Goal: Find specific page/section: Find specific page/section

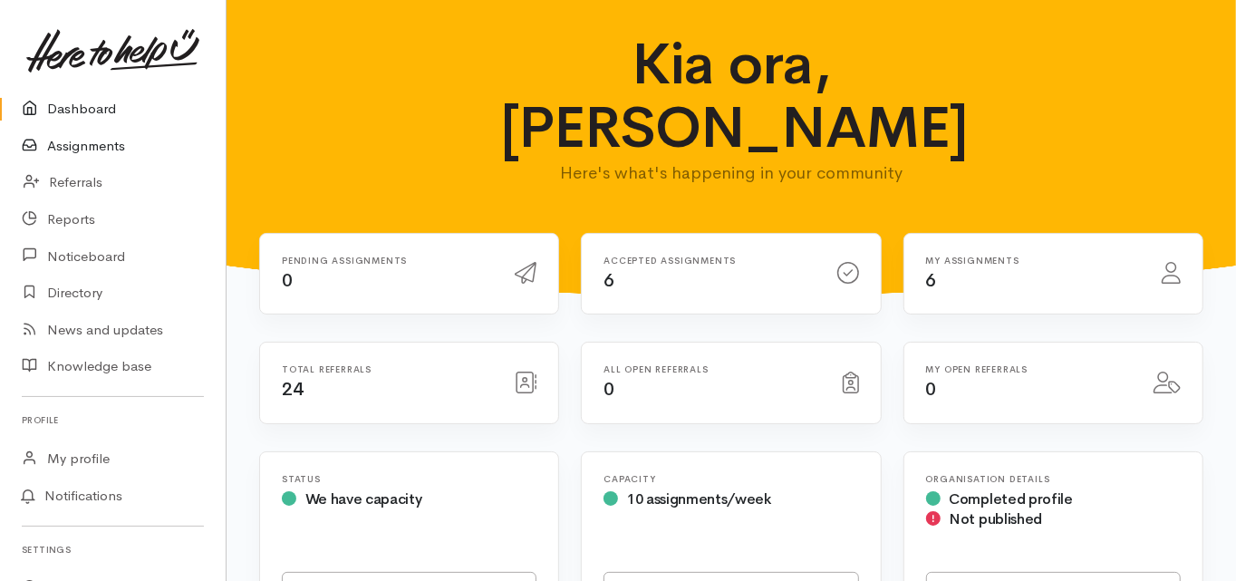
click at [92, 149] on link "Assignments" at bounding box center [113, 146] width 226 height 37
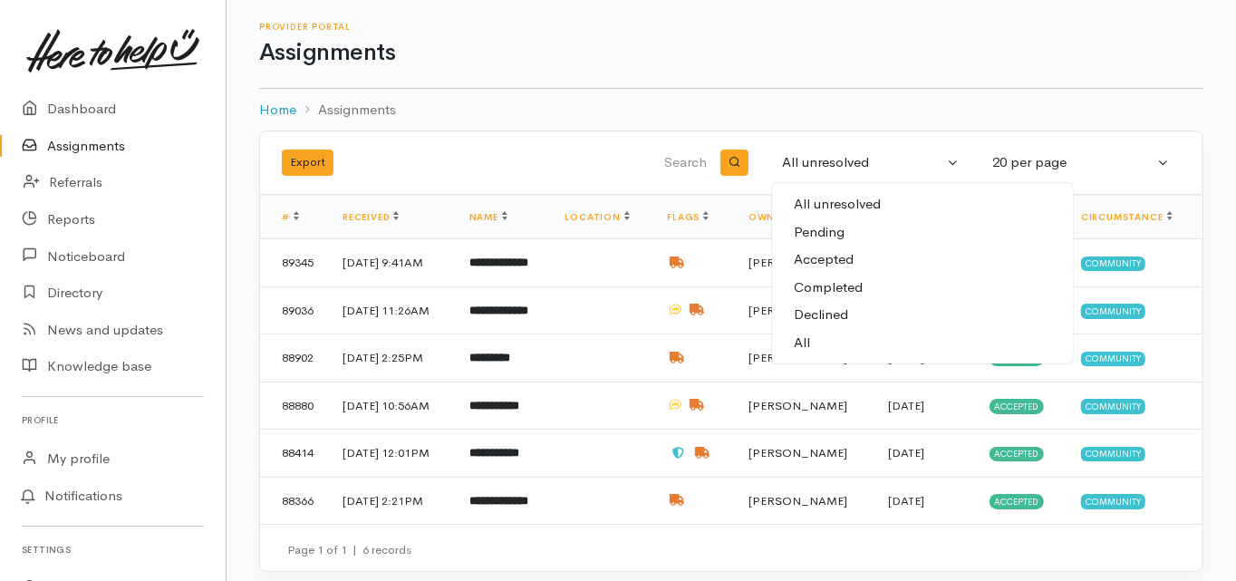
click at [817, 342] on link "All" at bounding box center [922, 343] width 301 height 28
select select "All"
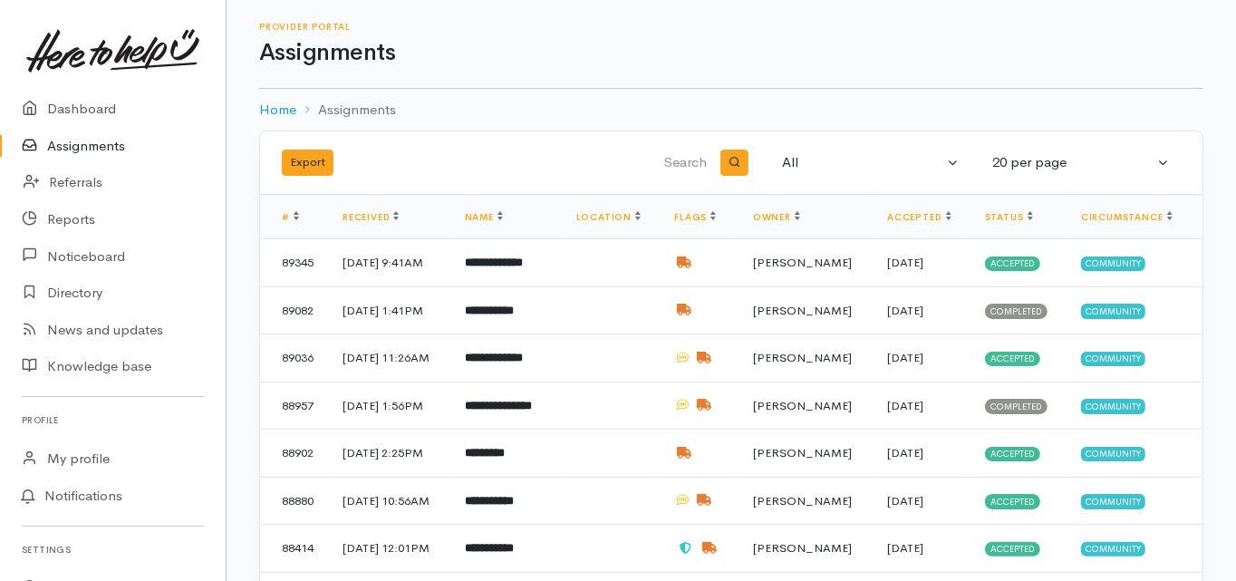
click at [674, 160] on input "search" at bounding box center [619, 163] width 184 height 44
type input "phill"
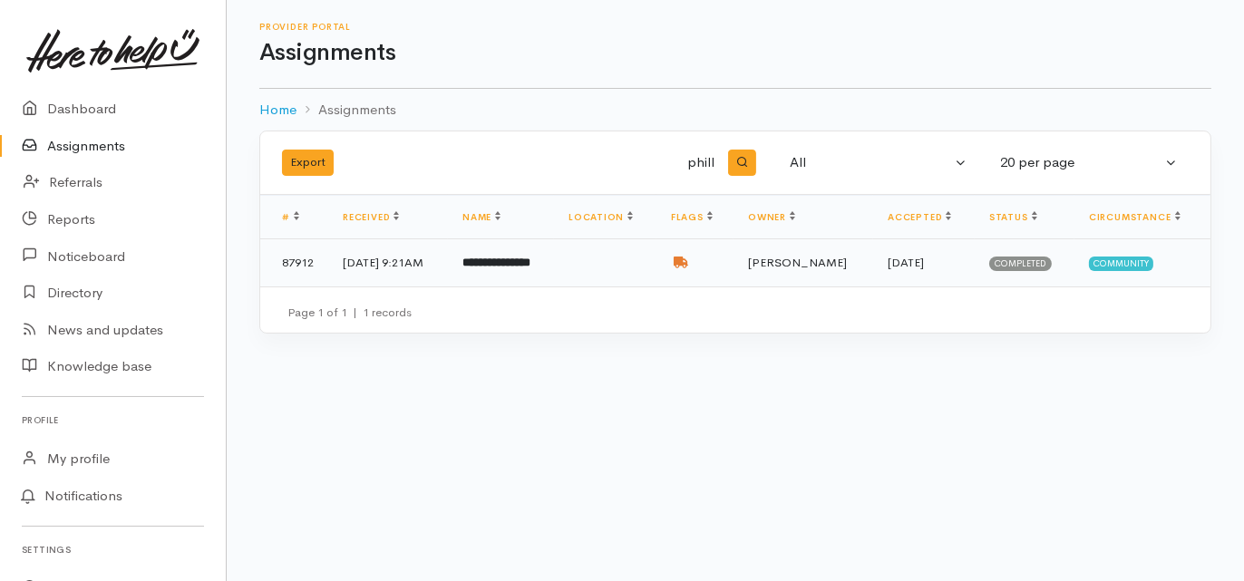
click at [530, 267] on b "**********" at bounding box center [496, 263] width 68 height 12
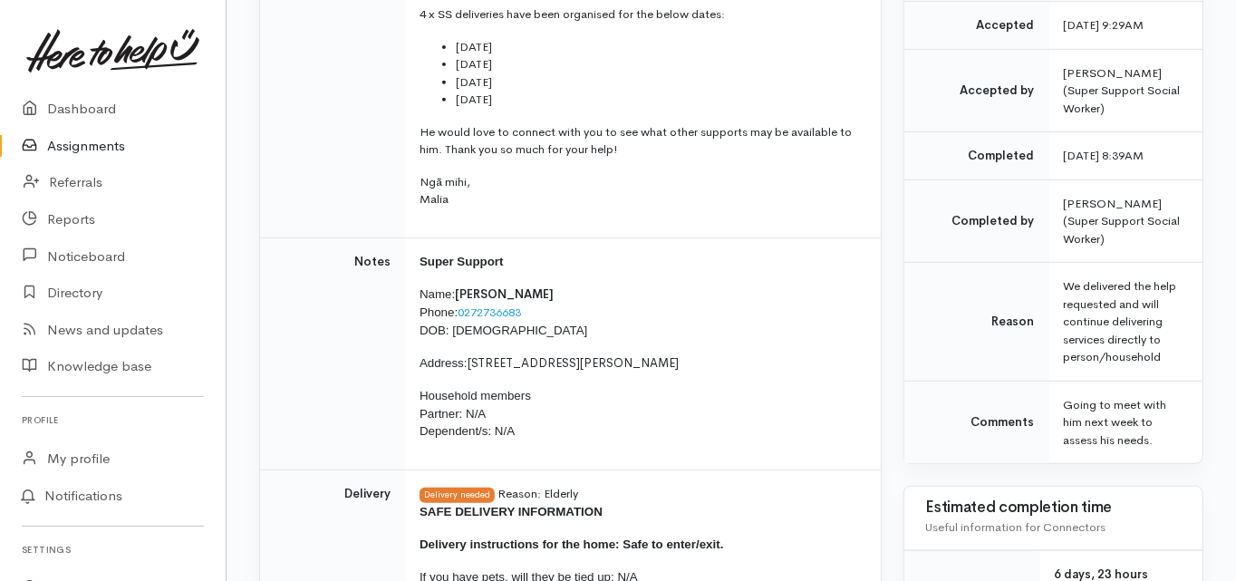
scroll to position [508, 0]
